Goal: Task Accomplishment & Management: Complete application form

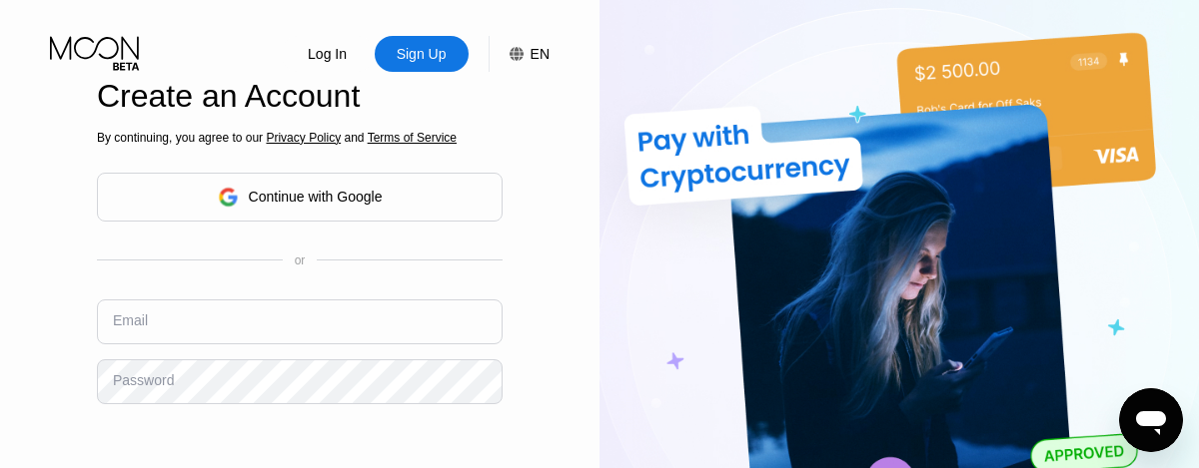
click at [300, 323] on input "text" at bounding box center [300, 322] width 406 height 45
type input "[EMAIL_ADDRESS][DOMAIN_NAME]"
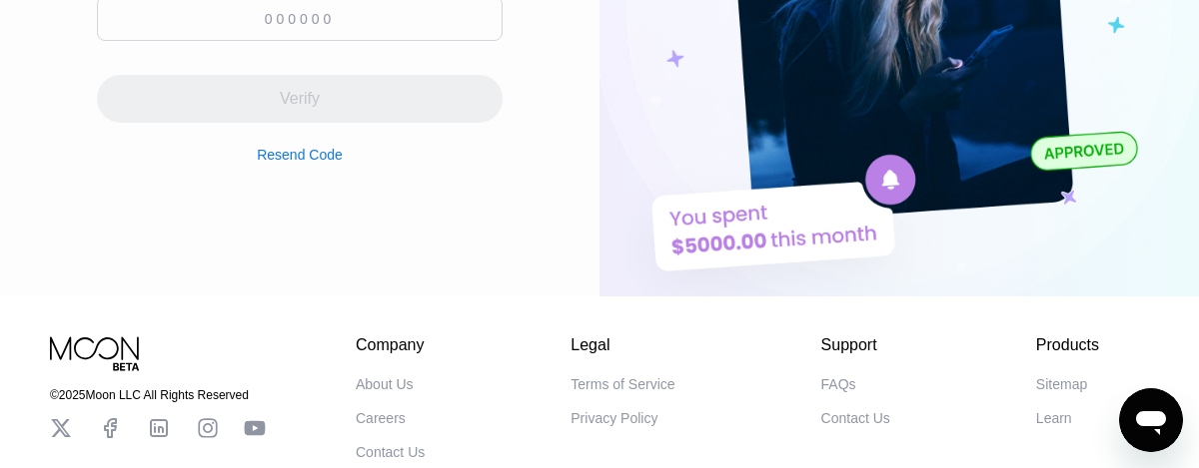
click at [300, 22] on input at bounding box center [300, 18] width 406 height 45
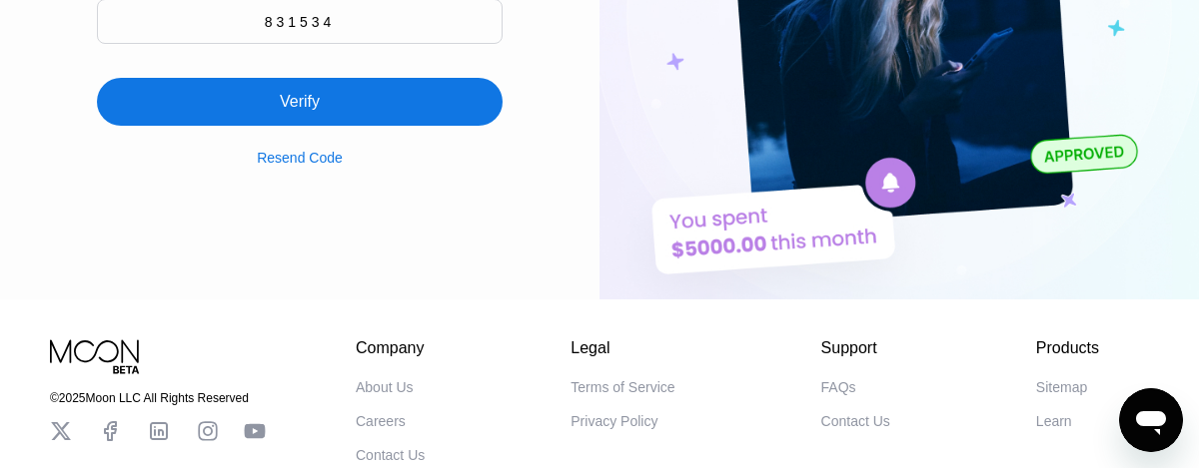
type input "831534"
click at [300, 91] on div "Verify" at bounding box center [300, 102] width 406 height 48
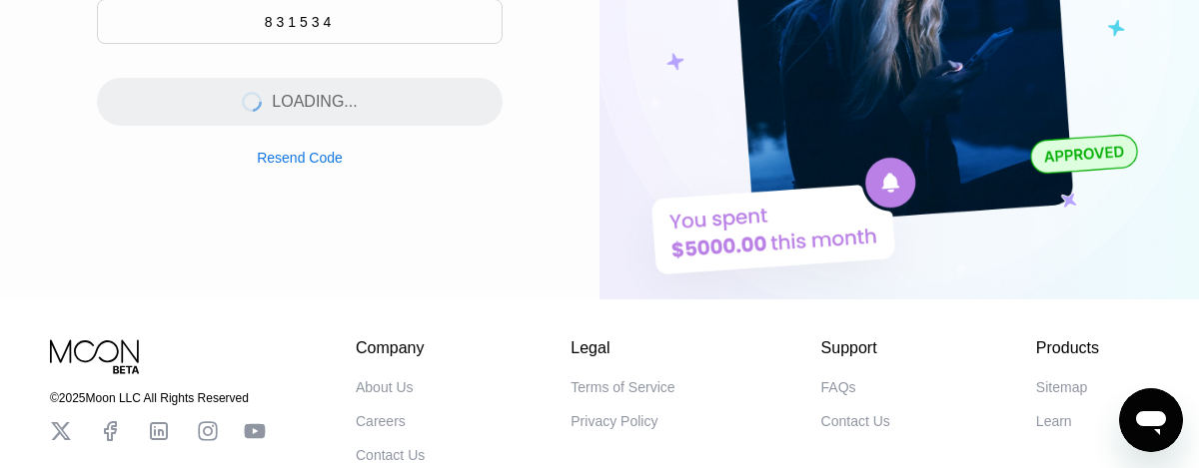
scroll to position [0, 0]
